Goal: Task Accomplishment & Management: Use online tool/utility

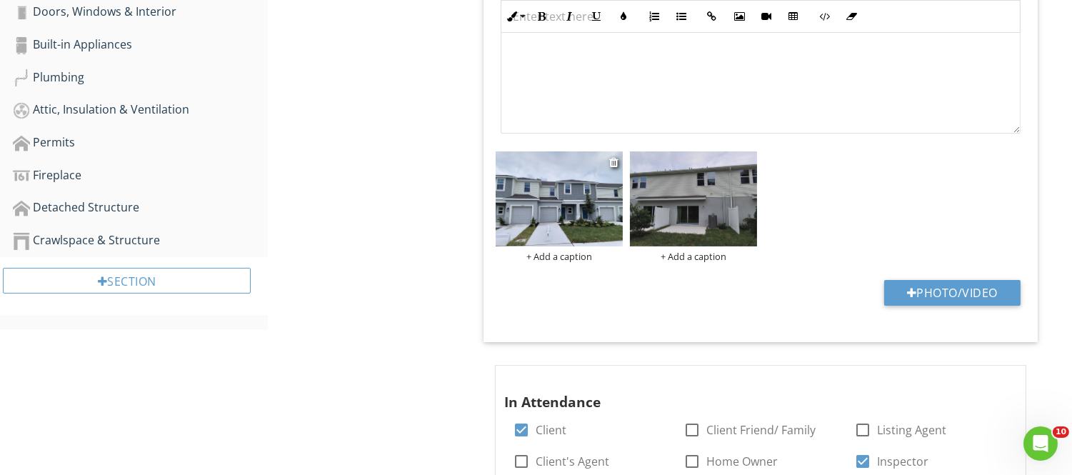
scroll to position [1, 0]
click at [925, 293] on button "Photo/Video" at bounding box center [952, 293] width 136 height 26
click at [938, 291] on button "Photo/Video" at bounding box center [952, 293] width 136 height 26
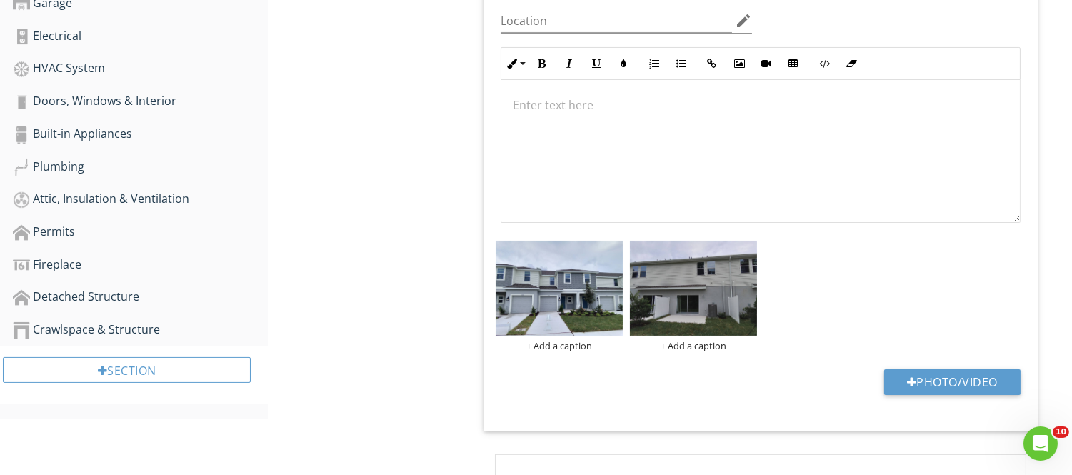
scroll to position [334, 0]
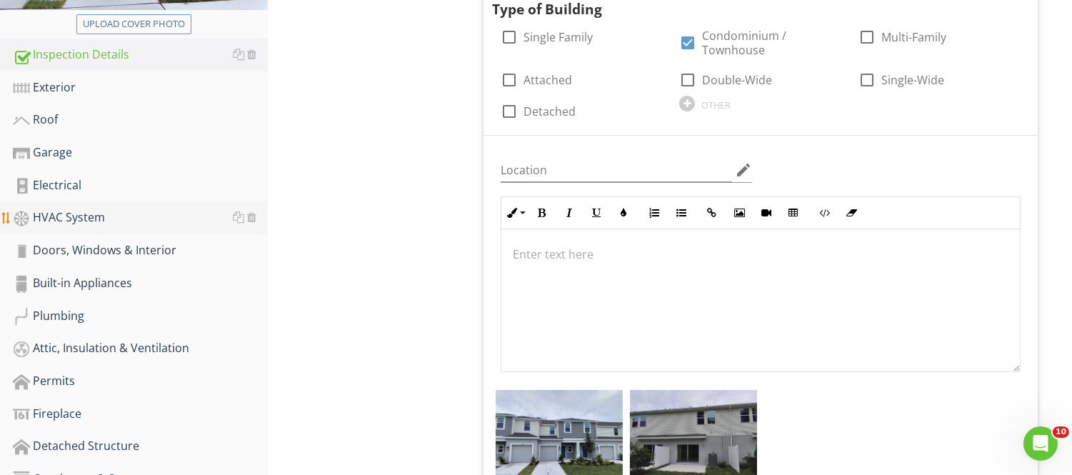
click at [113, 217] on div "HVAC System" at bounding box center [140, 217] width 255 height 19
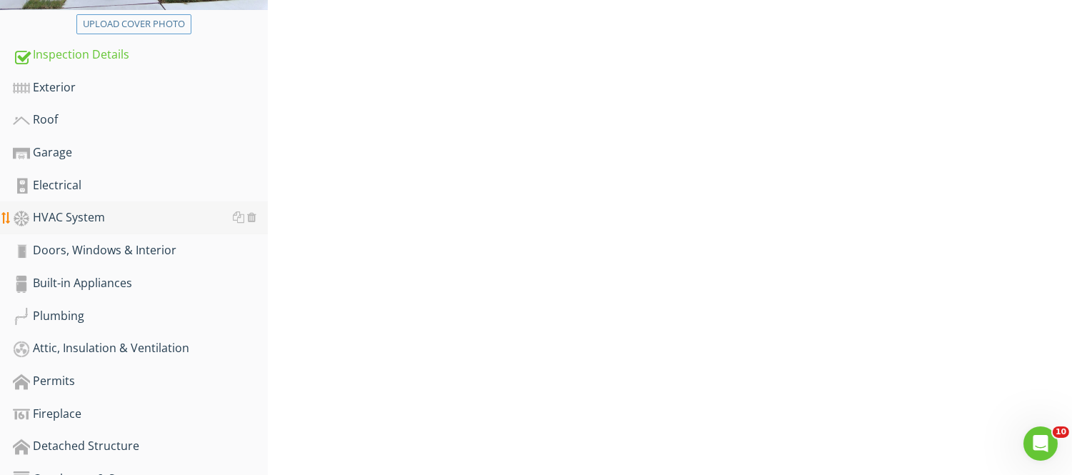
click at [113, 217] on div "HVAC System" at bounding box center [140, 217] width 255 height 19
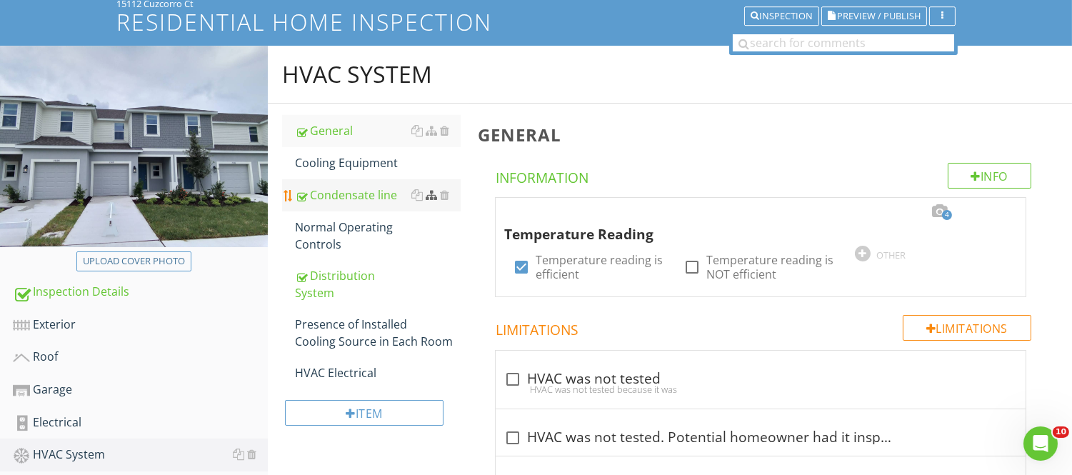
scroll to position [96, 0]
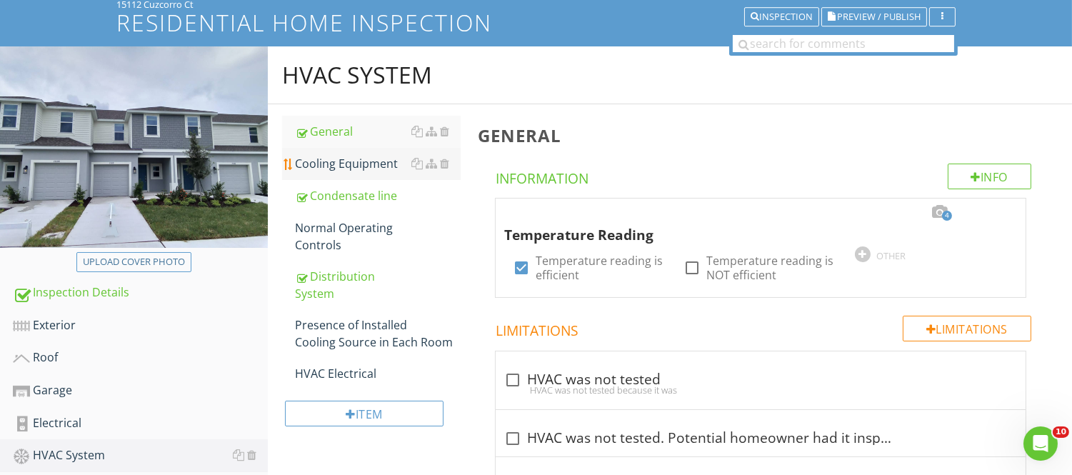
click at [363, 160] on div "Cooling Equipment" at bounding box center [377, 163] width 165 height 17
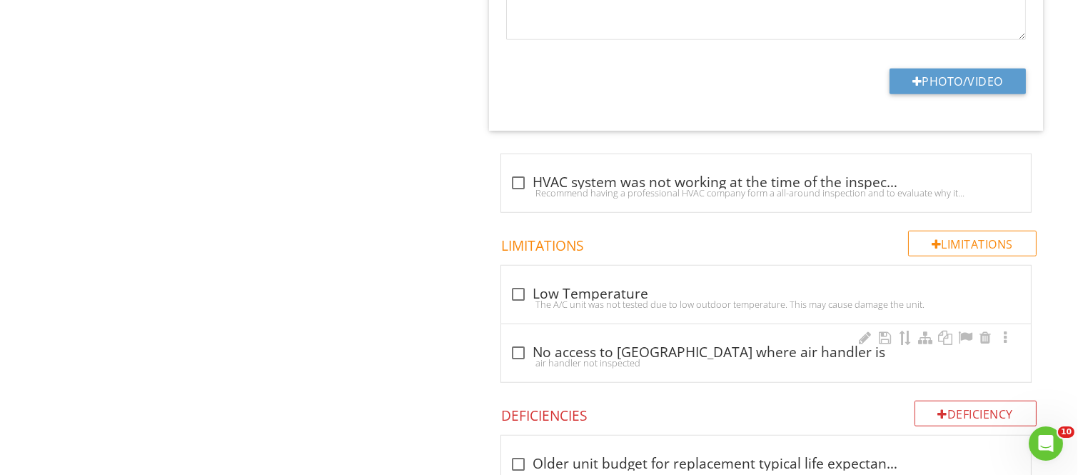
scroll to position [2142, 0]
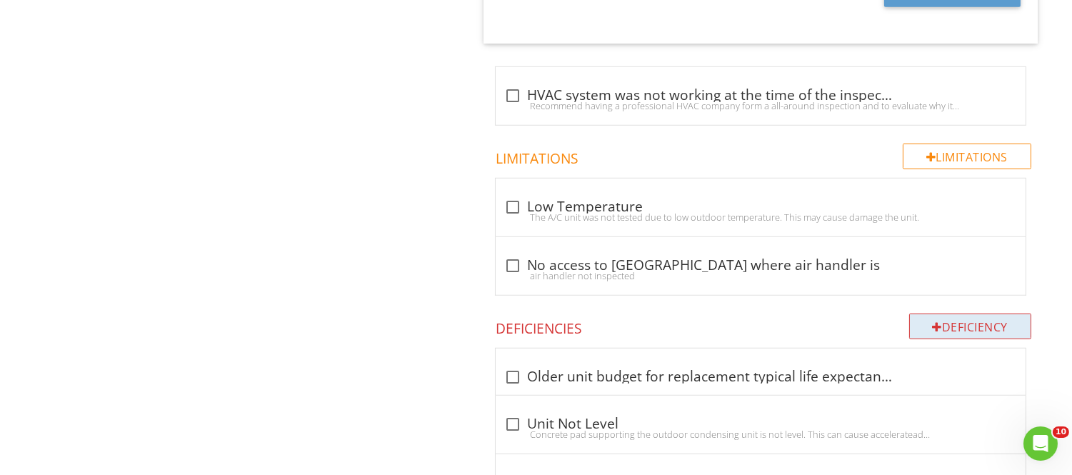
click at [983, 325] on div "Deficiency" at bounding box center [970, 326] width 123 height 26
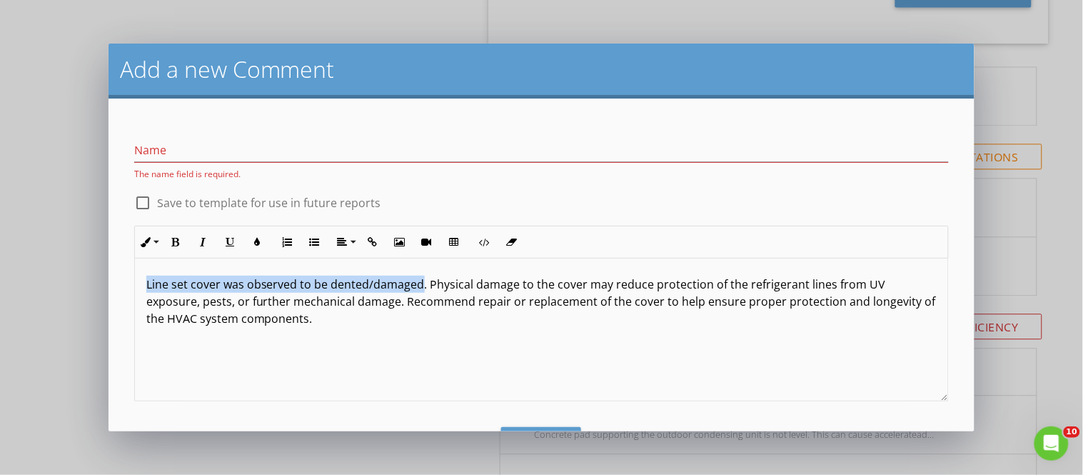
drag, startPoint x: 146, startPoint y: 283, endPoint x: 418, endPoint y: 286, distance: 271.3
click at [418, 286] on p "Line set cover was observed to be dented/damaged. Physical damage to the cover …" at bounding box center [541, 301] width 791 height 51
copy p "Line set cover was observed to be dented/damaged"
click at [179, 144] on input "Name" at bounding box center [541, 151] width 815 height 24
paste input "Line set cover was observed to be dented/damaged"
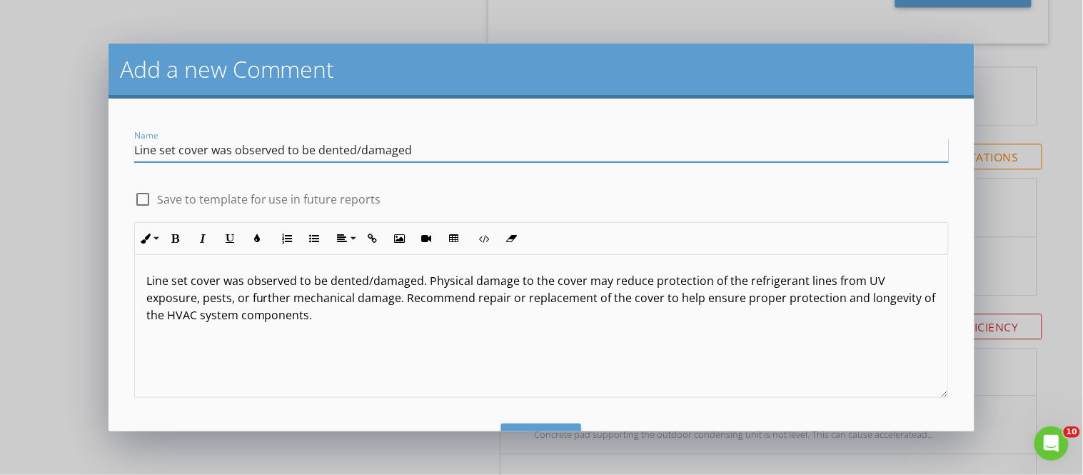
type input "Line set cover was observed to be dented/damaged"
click at [141, 196] on div at bounding box center [143, 199] width 24 height 24
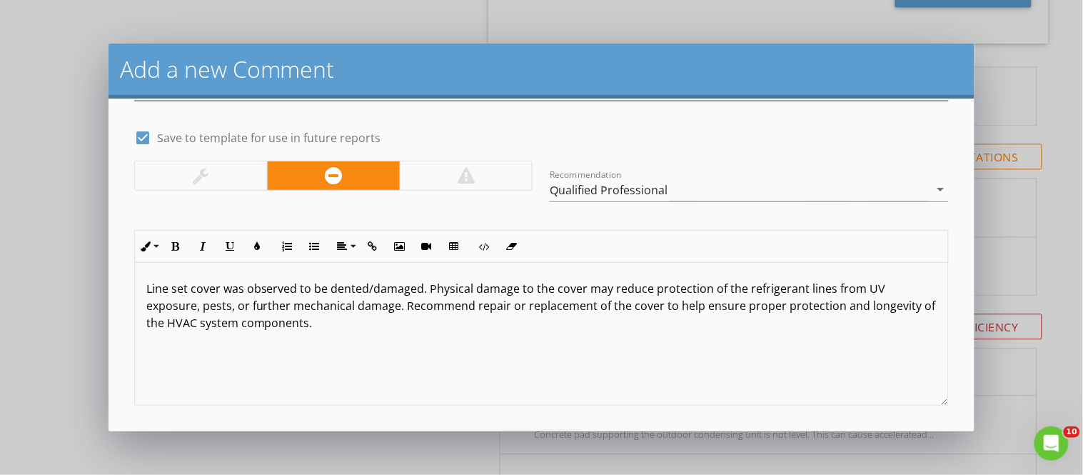
scroll to position [124, 0]
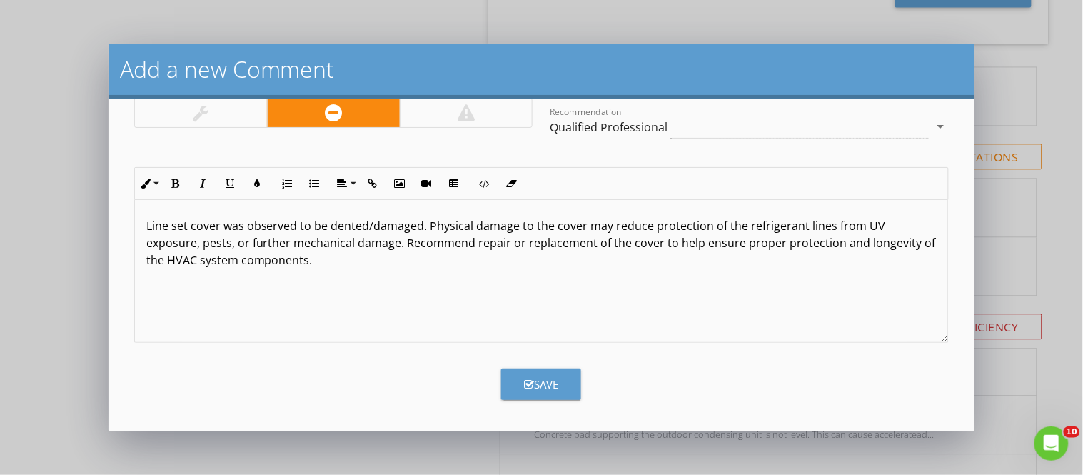
click at [539, 382] on div "Save" at bounding box center [541, 384] width 34 height 16
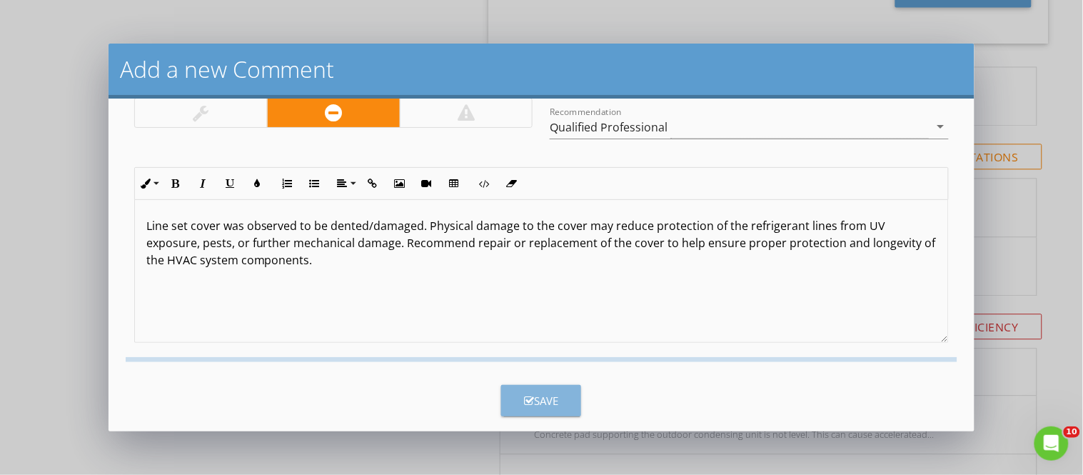
checkbox input "false"
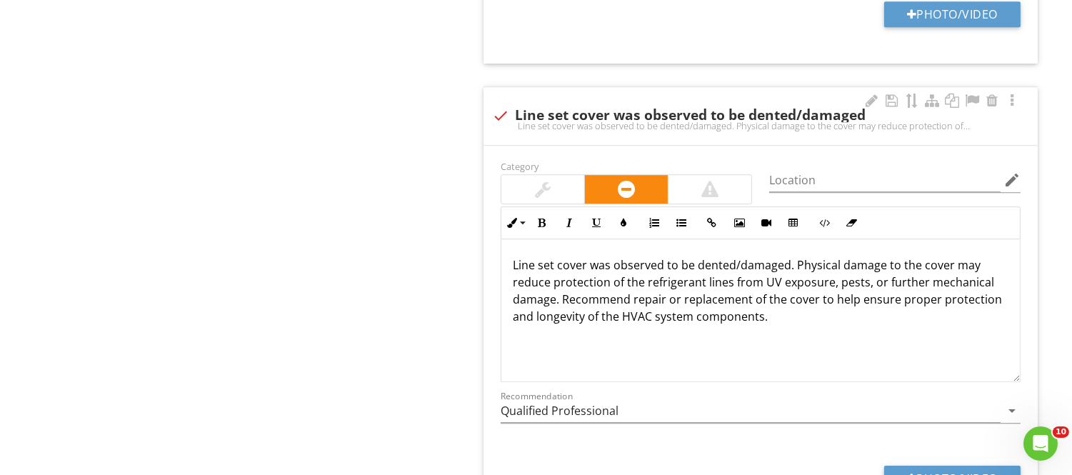
scroll to position [8091, 0]
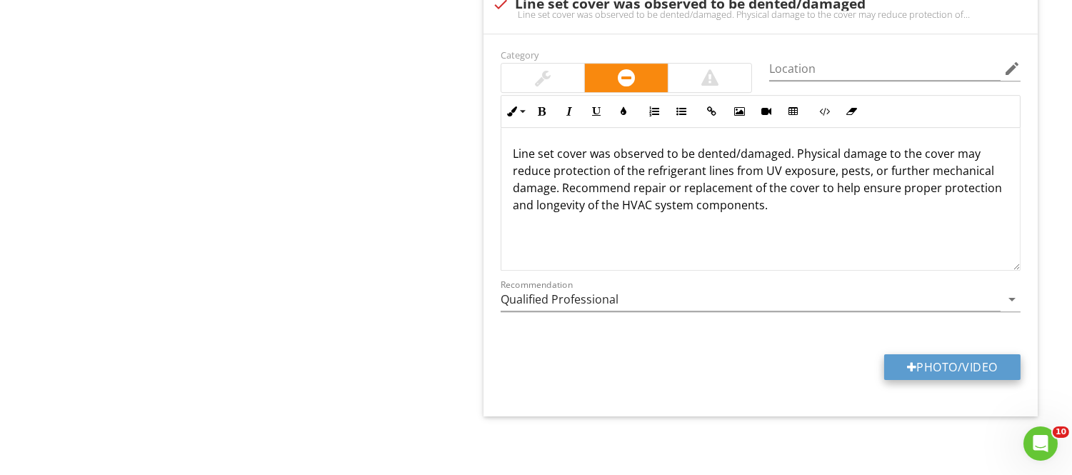
click at [945, 365] on button "Photo/Video" at bounding box center [952, 367] width 136 height 26
type input "C:\fakepath\20250827_125507.jpg"
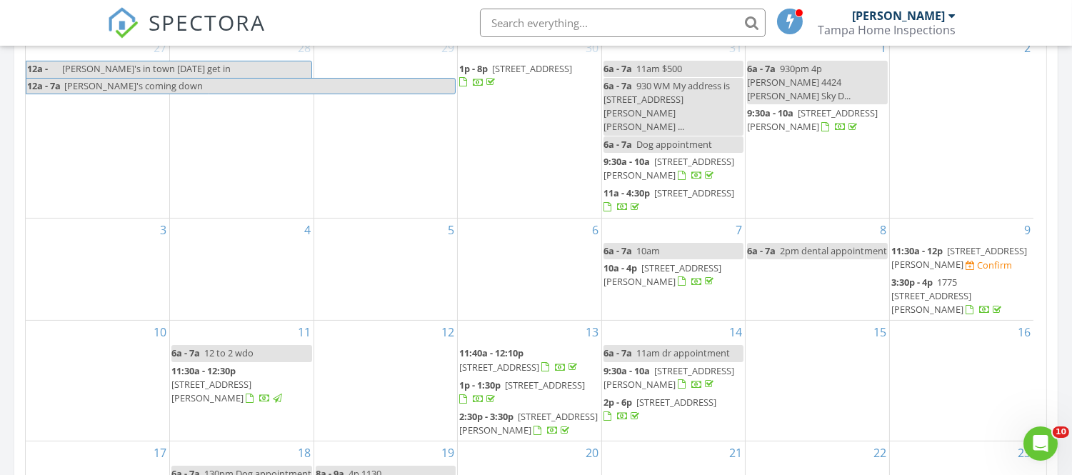
scroll to position [1324, 1097]
